Goal: Information Seeking & Learning: Learn about a topic

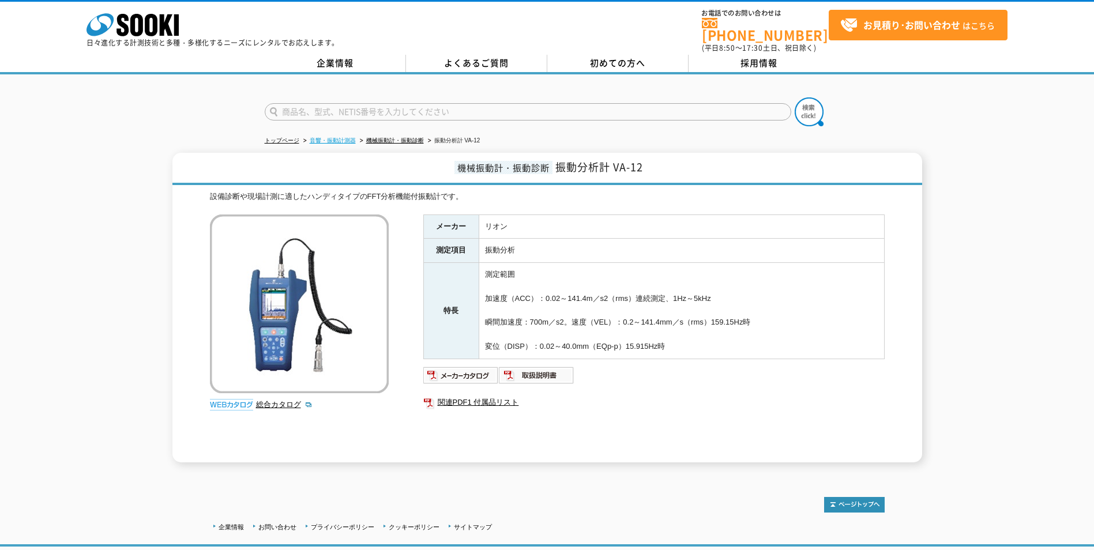
click at [342, 137] on link "音響・振動計測器" at bounding box center [333, 140] width 46 height 6
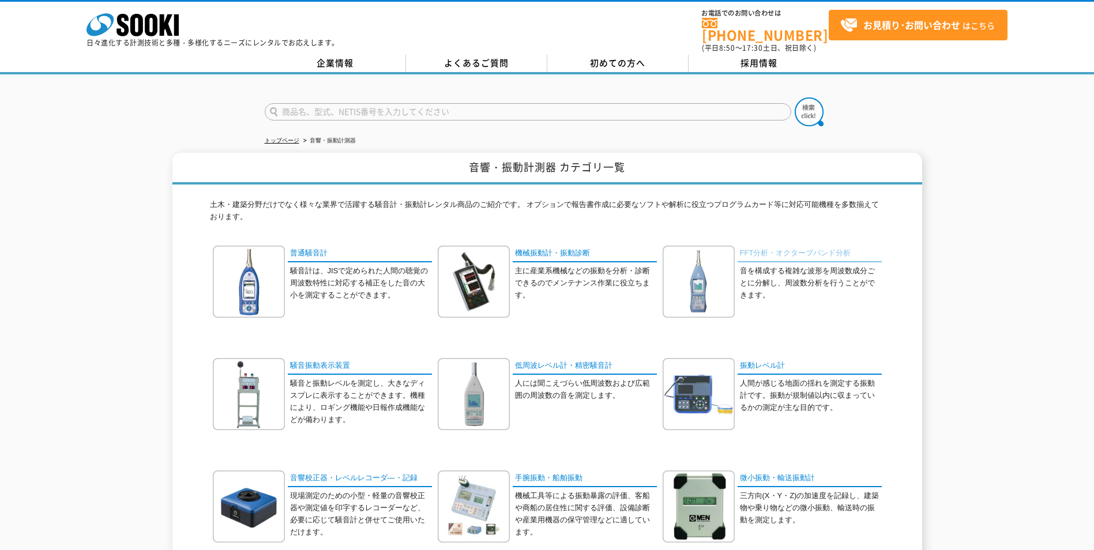
click at [789, 248] on link "FFT分析・オクターブバンド分析" at bounding box center [809, 254] width 144 height 17
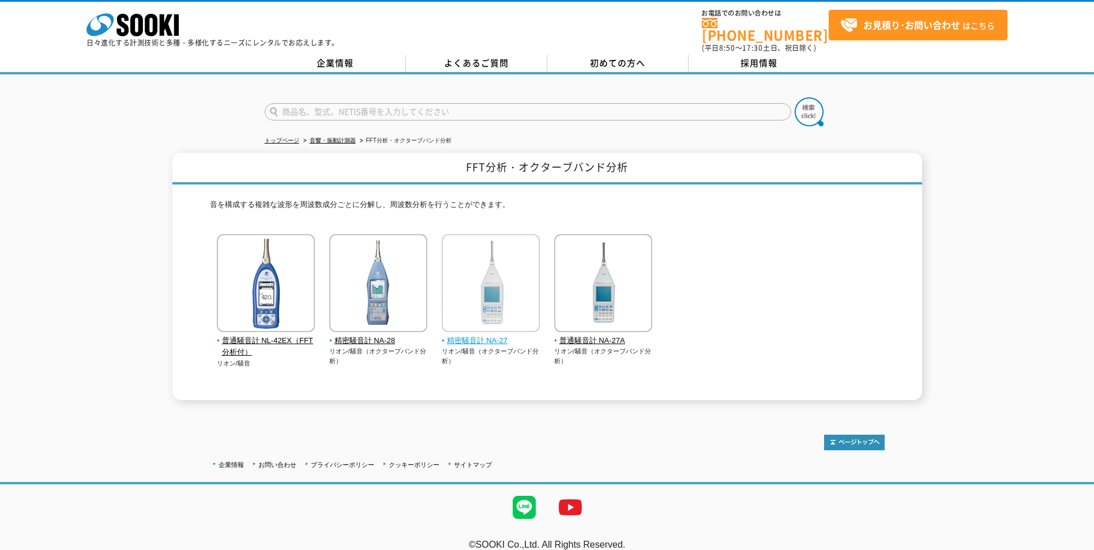
click at [479, 335] on span "精密騒音計 NA-27" at bounding box center [491, 341] width 99 height 12
